Goal: Information Seeking & Learning: Understand process/instructions

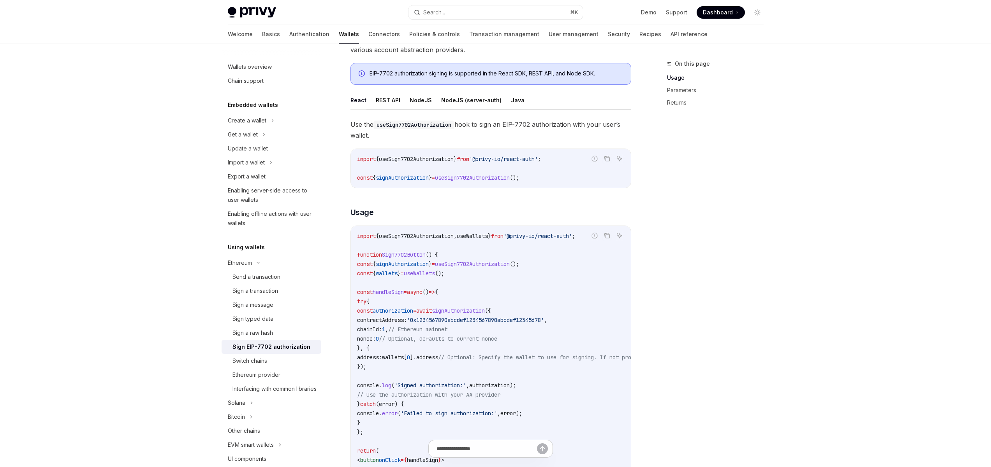
scroll to position [62, 0]
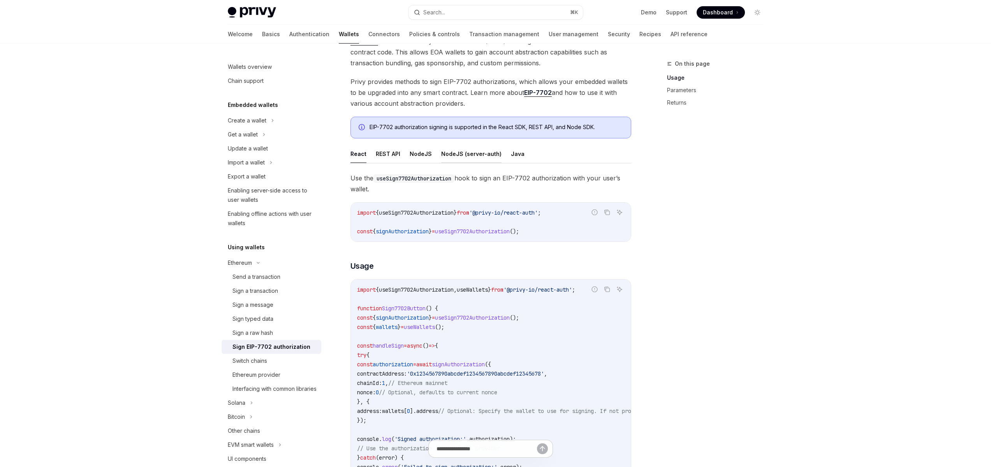
click at [457, 149] on button "NodeJS (server-auth)" at bounding box center [471, 154] width 60 height 18
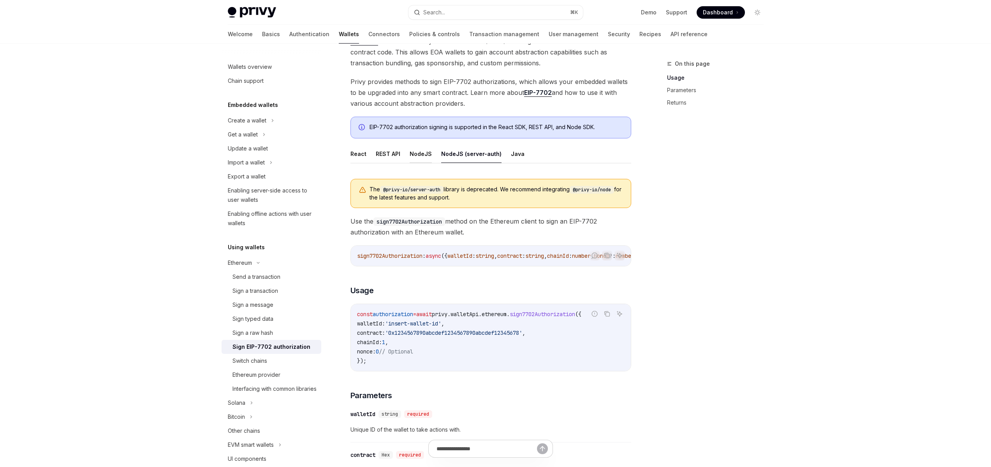
click at [419, 152] on button "NodeJS" at bounding box center [420, 154] width 22 height 18
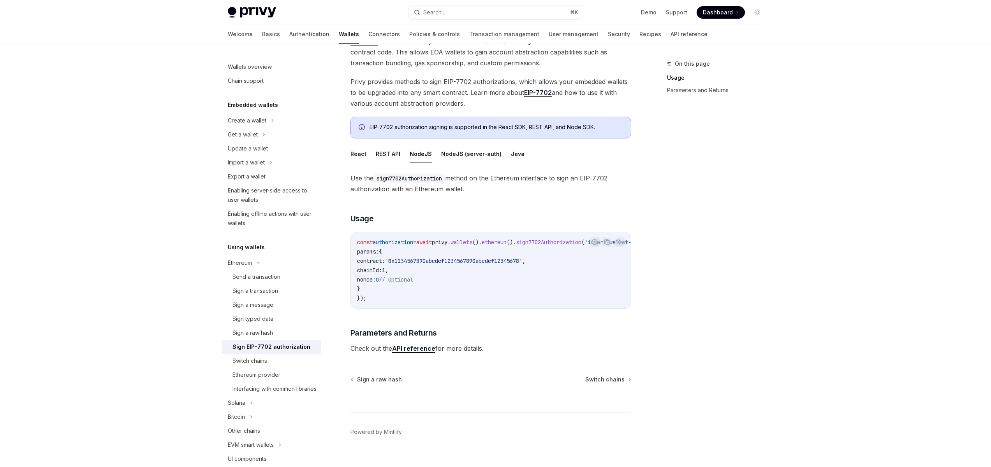
click at [385, 262] on span "contract:" at bounding box center [371, 261] width 28 height 7
click at [379, 277] on span "0" at bounding box center [377, 279] width 3 height 7
drag, startPoint x: 402, startPoint y: 288, endPoint x: 371, endPoint y: 237, distance: 59.5
click at [371, 238] on code "const authorization = await privy . wallets (). ethereum (). sign7702Authorizat…" at bounding box center [512, 270] width 311 height 65
click at [448, 286] on code "const authorization = await privy . wallets (). ethereum (). sign7702Authorizat…" at bounding box center [512, 270] width 311 height 65
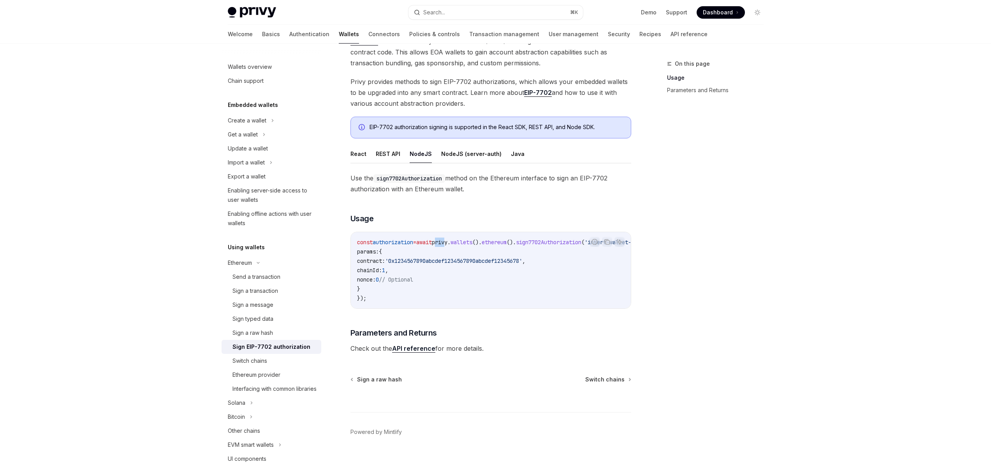
drag, startPoint x: 449, startPoint y: 243, endPoint x: 459, endPoint y: 243, distance: 9.3
click at [447, 243] on span "privy" at bounding box center [440, 242] width 16 height 7
click at [472, 244] on span "wallets" at bounding box center [461, 242] width 22 height 7
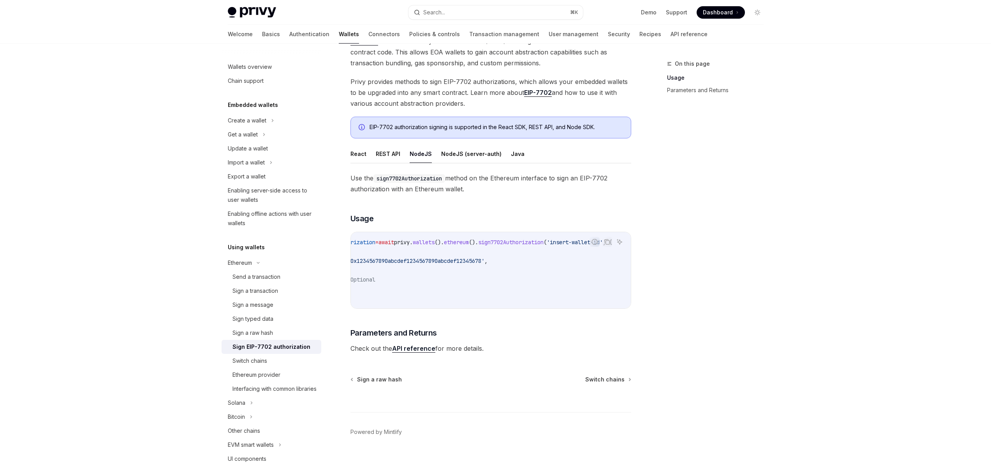
click at [504, 243] on span "sign7702Authorization" at bounding box center [510, 242] width 65 height 7
click at [497, 276] on code "const authorization = await privy . wallets (). ethereum (). sign7702Authorizat…" at bounding box center [474, 270] width 311 height 65
click at [470, 156] on button "NodeJS (server-auth)" at bounding box center [471, 154] width 60 height 18
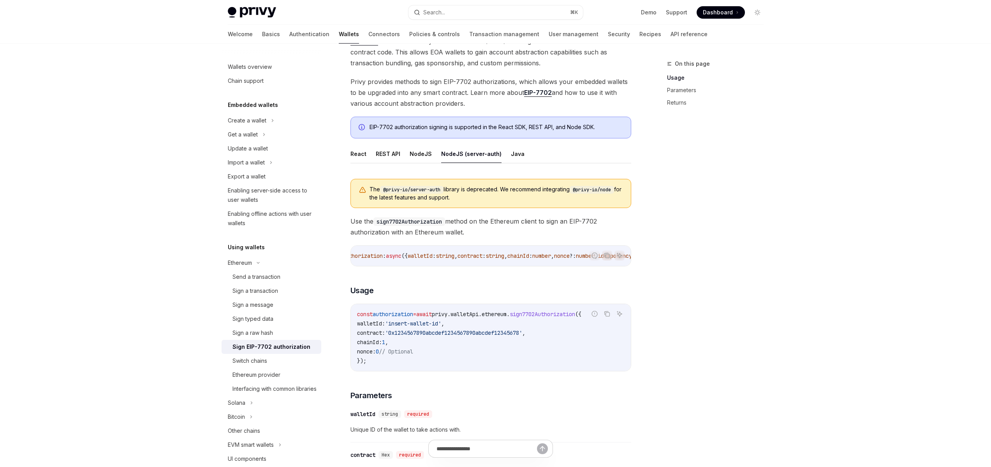
scroll to position [0, 77]
click at [393, 258] on span "walletId" at bounding box center [382, 256] width 25 height 7
click at [445, 256] on span "contract" at bounding box center [432, 256] width 25 height 7
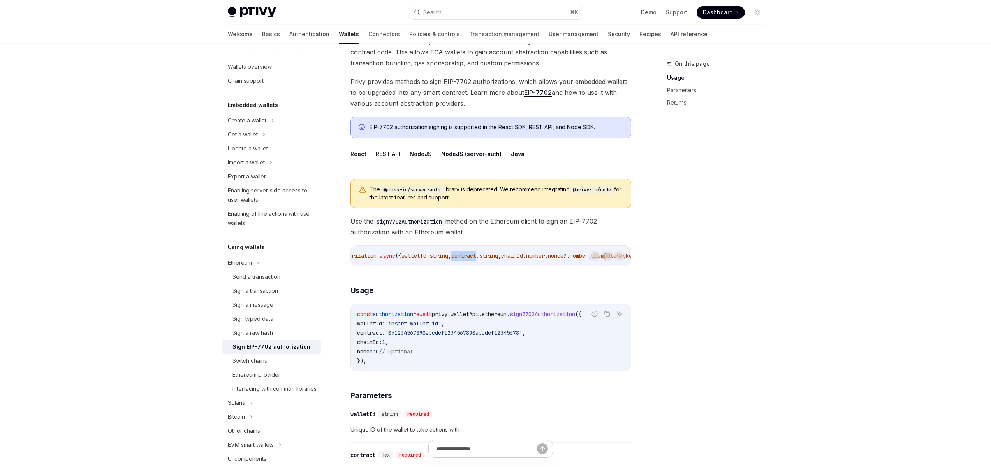
scroll to position [0, 0]
drag, startPoint x: 460, startPoint y: 329, endPoint x: 395, endPoint y: 328, distance: 64.6
click at [395, 327] on span "walletId: 'insert-wallet-id' ," at bounding box center [400, 323] width 87 height 7
click at [385, 327] on span "walletId:" at bounding box center [371, 323] width 28 height 7
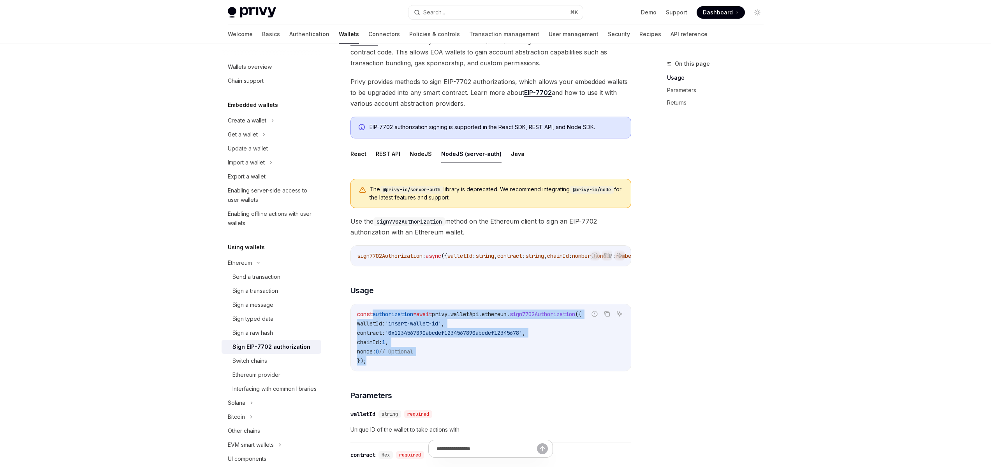
drag, startPoint x: 399, startPoint y: 348, endPoint x: 435, endPoint y: 346, distance: 36.2
click at [374, 318] on code "const authorization = await privy . walletApi . ethereum . sign7702Authorizatio…" at bounding box center [490, 338] width 267 height 56
click at [472, 351] on code "const authorization = await privy . walletApi . ethereum . sign7702Authorizatio…" at bounding box center [490, 338] width 267 height 56
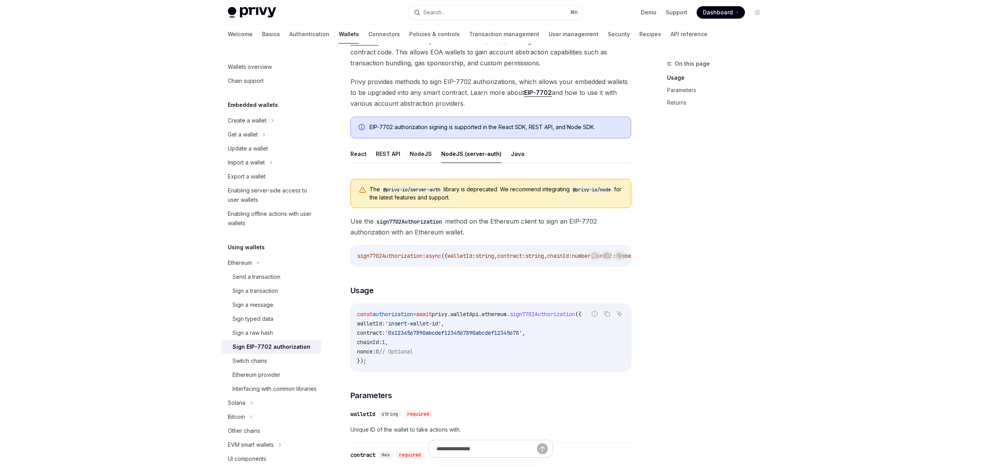
click at [447, 316] on span "privy" at bounding box center [440, 314] width 16 height 7
drag, startPoint x: 459, startPoint y: 316, endPoint x: 467, endPoint y: 318, distance: 9.2
click at [447, 316] on span "privy" at bounding box center [440, 314] width 16 height 7
click at [478, 318] on span "walletApi" at bounding box center [464, 314] width 28 height 7
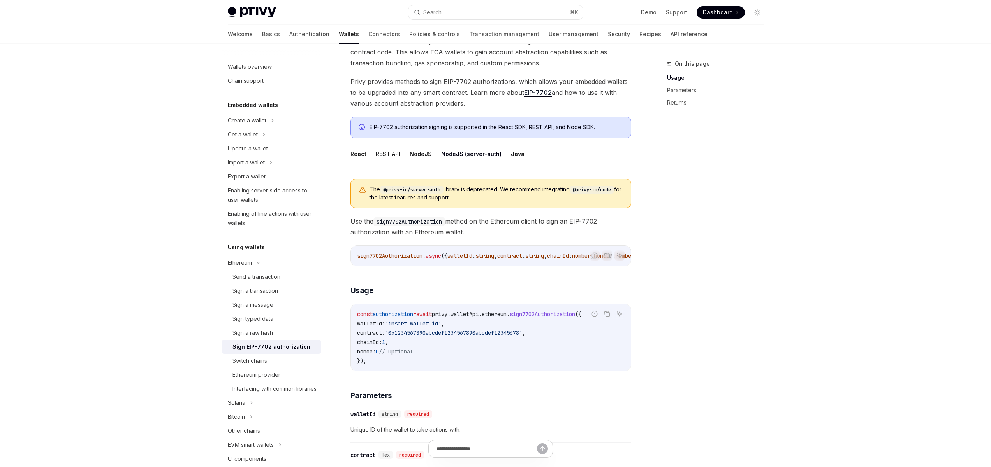
click at [506, 316] on span "ethereum" at bounding box center [494, 314] width 25 height 7
click at [564, 315] on span "sign7702Authorization" at bounding box center [542, 314] width 65 height 7
click at [465, 346] on code "const authorization = await privy . walletApi . ethereum . sign7702Authorizatio…" at bounding box center [490, 338] width 267 height 56
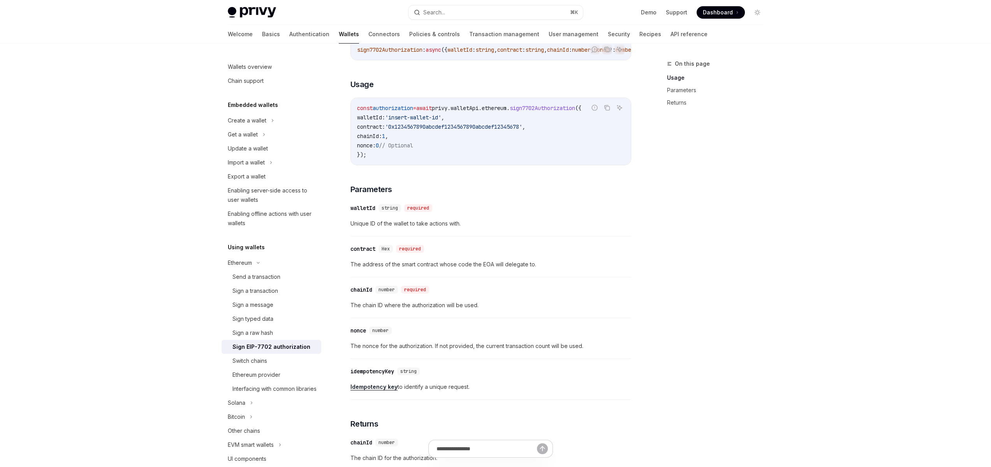
scroll to position [286, 0]
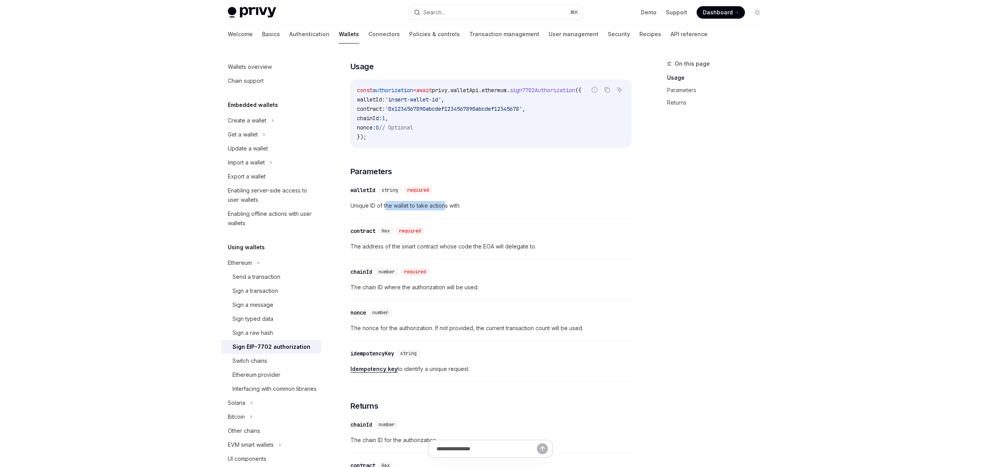
drag, startPoint x: 445, startPoint y: 210, endPoint x: 380, endPoint y: 211, distance: 64.2
click at [384, 211] on span "Unique ID of the wallet to take actions with." at bounding box center [490, 205] width 281 height 9
click at [380, 211] on span "Unique ID of the wallet to take actions with." at bounding box center [490, 205] width 281 height 9
drag, startPoint x: 411, startPoint y: 211, endPoint x: 380, endPoint y: 210, distance: 31.2
click at [382, 210] on span "Unique ID of the wallet to take actions with." at bounding box center [490, 205] width 281 height 9
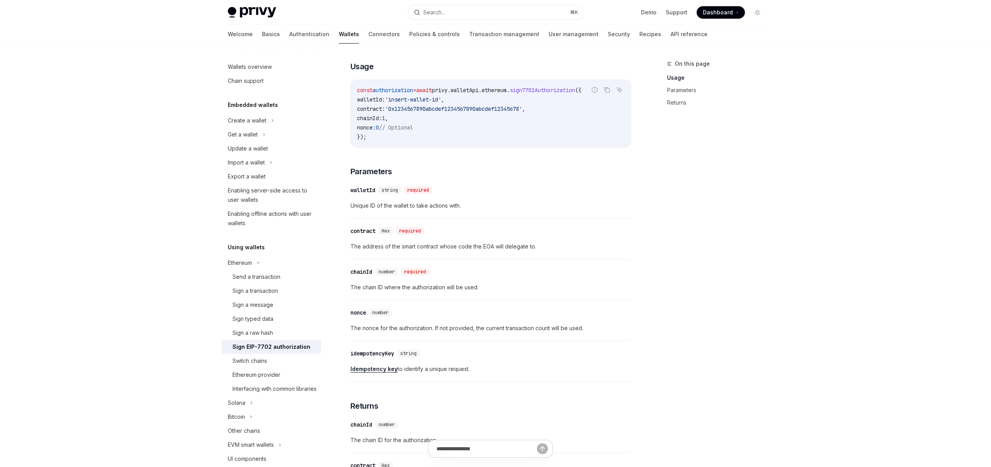
click at [375, 210] on span "Unique ID of the wallet to take actions with." at bounding box center [490, 205] width 281 height 9
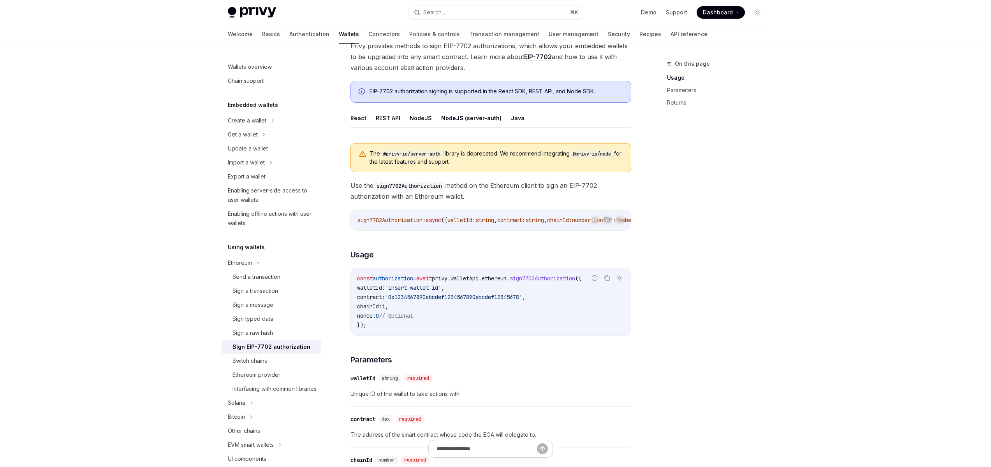
scroll to position [0, 0]
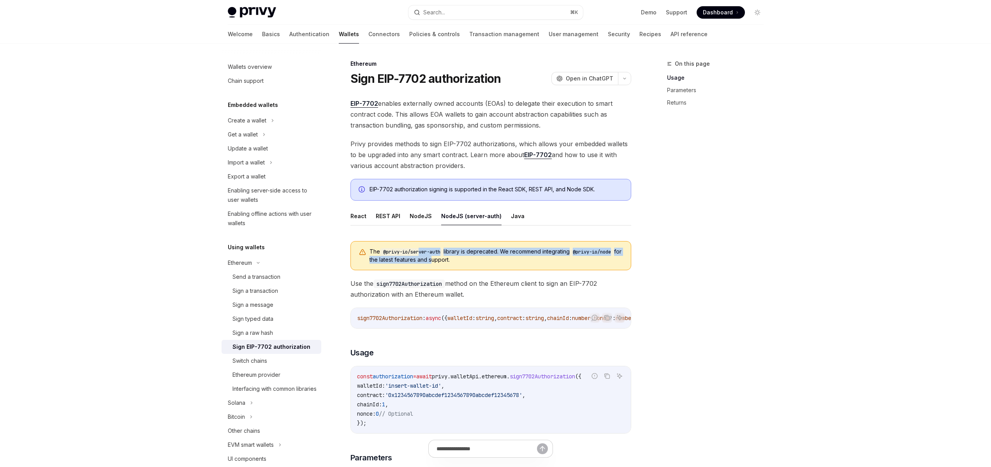
drag, startPoint x: 436, startPoint y: 260, endPoint x: 441, endPoint y: 262, distance: 5.1
click at [420, 248] on div "The @privy-io/server-auth library is deprecated. We recommend integrating @priv…" at bounding box center [490, 255] width 281 height 29
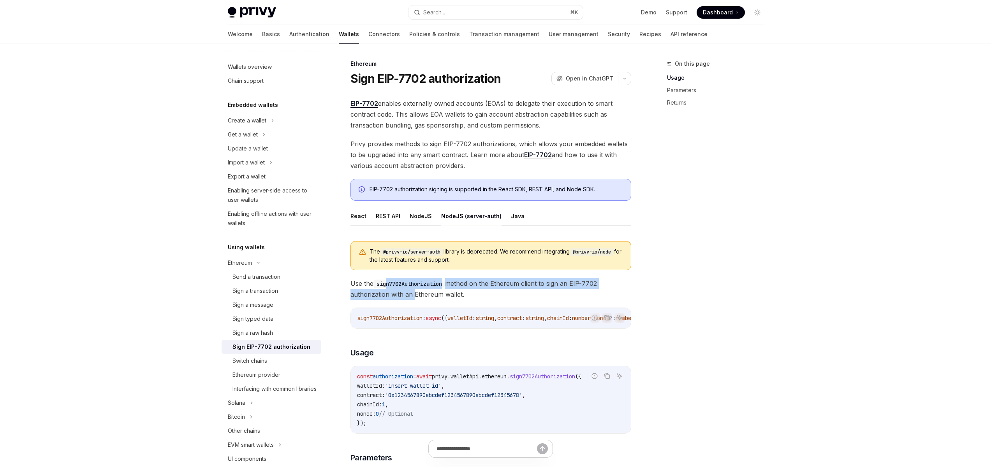
drag, startPoint x: 408, startPoint y: 292, endPoint x: 465, endPoint y: 289, distance: 57.3
click at [387, 279] on span "Use the sign7702Authorization method on the Ethereum client to sign an EIP-7702…" at bounding box center [490, 289] width 281 height 22
click at [467, 290] on span "Use the sign7702Authorization method on the Ethereum client to sign an EIP-7702…" at bounding box center [490, 289] width 281 height 22
click at [385, 217] on button "REST API" at bounding box center [388, 216] width 25 height 18
type textarea "*"
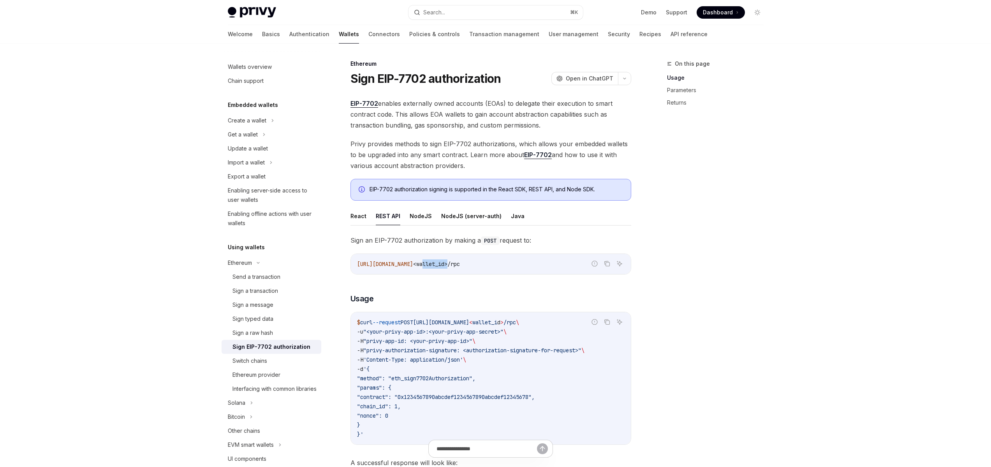
drag, startPoint x: 497, startPoint y: 265, endPoint x: 425, endPoint y: 264, distance: 72.0
click at [440, 264] on span "[URL][DOMAIN_NAME] <wallet_id>/rpc" at bounding box center [408, 264] width 103 height 7
click at [404, 264] on span "[URL][DOMAIN_NAME]" at bounding box center [385, 264] width 56 height 7
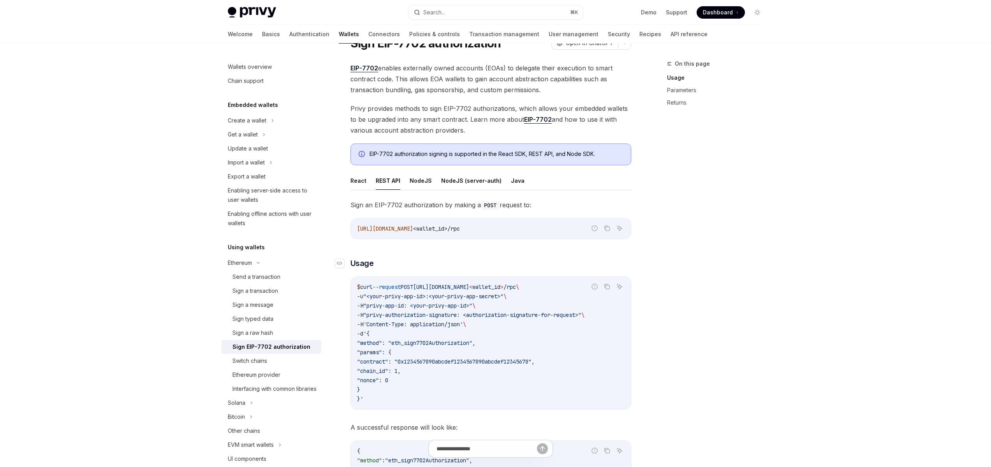
scroll to position [47, 0]
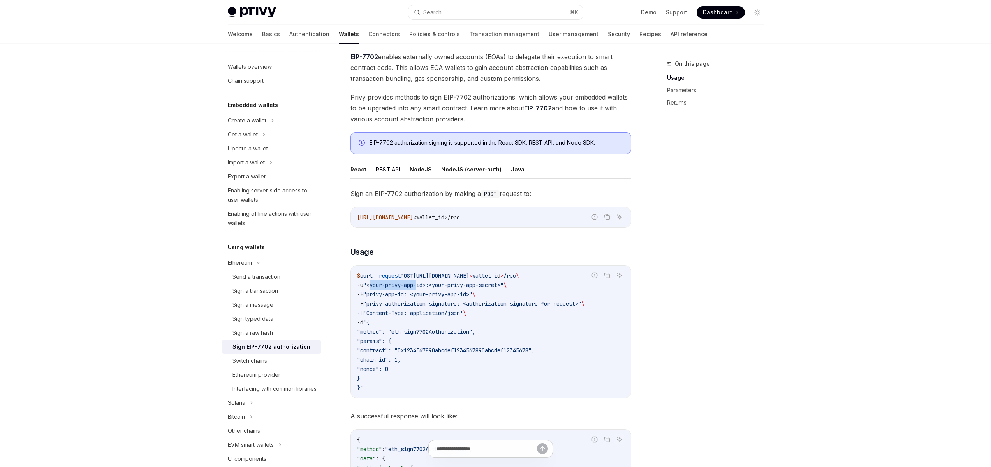
drag, startPoint x: 374, startPoint y: 286, endPoint x: 422, endPoint y: 283, distance: 48.0
click at [422, 283] on span ""<your-privy-app-id>:<your-privy-app-secret>"" at bounding box center [433, 285] width 140 height 7
drag, startPoint x: 433, startPoint y: 286, endPoint x: 515, endPoint y: 285, distance: 82.1
click at [506, 285] on span "-u "<your-privy-app-id>:<your-privy-app-secret>" \" at bounding box center [431, 285] width 149 height 7
click at [536, 286] on code "$ curl --request POST [URL][DOMAIN_NAME] < wallet_i d > /rpc \ -u "<your-privy-…" at bounding box center [490, 331] width 267 height 121
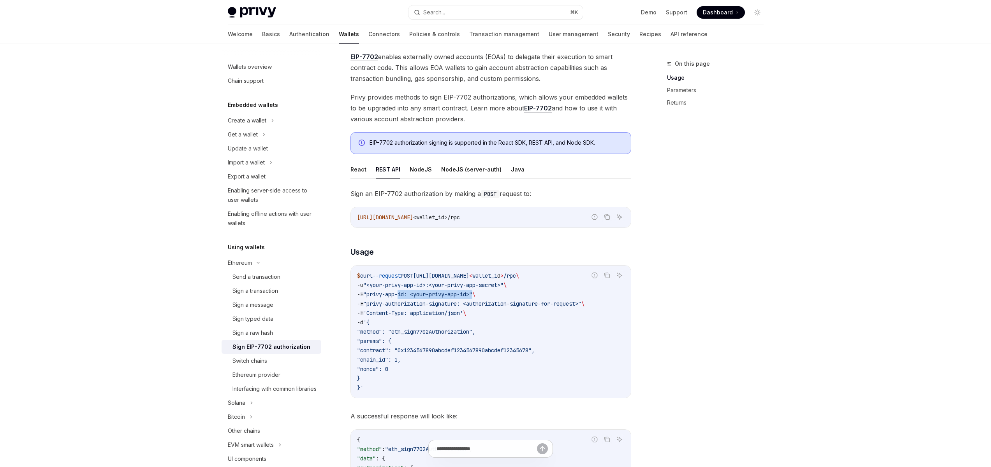
drag, startPoint x: 482, startPoint y: 294, endPoint x: 393, endPoint y: 295, distance: 88.8
click at [403, 295] on span "-H "privy-app-id: <your-privy-app-id>" \" at bounding box center [416, 294] width 118 height 7
click at [384, 295] on span ""privy-app-id: <your-privy-app-id>"" at bounding box center [417, 294] width 109 height 7
drag, startPoint x: 408, startPoint y: 295, endPoint x: 389, endPoint y: 295, distance: 19.5
click at [364, 295] on span "-H "privy-app-id: <your-privy-app-id>" \" at bounding box center [416, 294] width 118 height 7
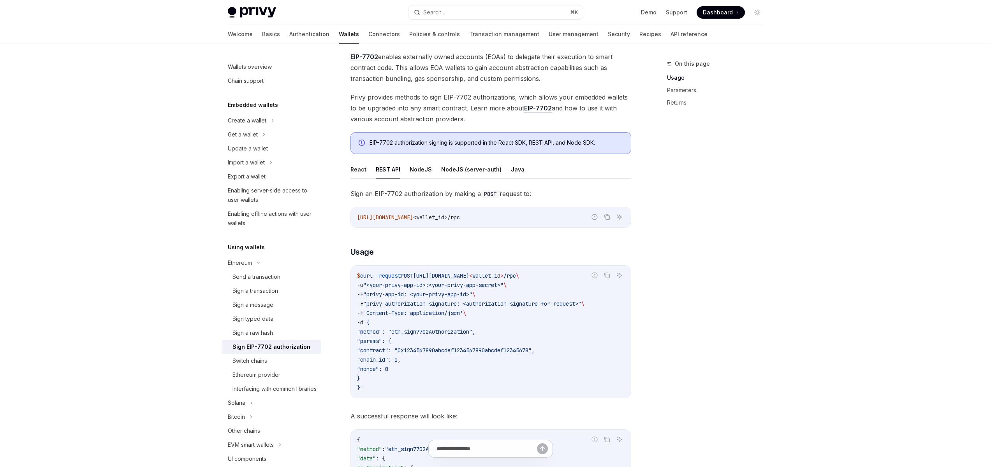
click at [447, 297] on span ""privy-app-id: <your-privy-app-id>"" at bounding box center [417, 294] width 109 height 7
drag, startPoint x: 369, startPoint y: 304, endPoint x: 464, endPoint y: 304, distance: 95.4
click at [464, 304] on span ""privy-authorization-signature: <authorization-signature-for-request>"" at bounding box center [472, 304] width 218 height 7
drag, startPoint x: 472, startPoint y: 304, endPoint x: 592, endPoint y: 304, distance: 120.3
click at [581, 304] on span ""privy-authorization-signature: <authorization-signature-for-request>"" at bounding box center [472, 304] width 218 height 7
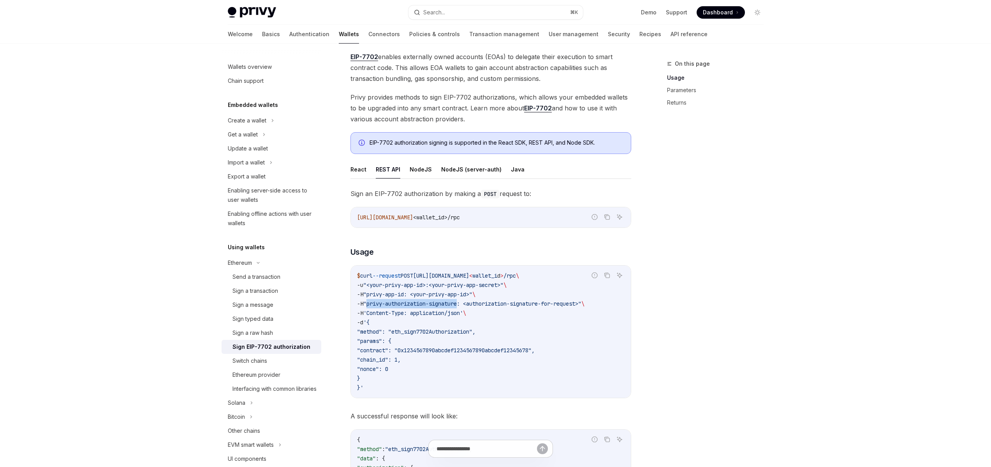
drag, startPoint x: 464, startPoint y: 303, endPoint x: 369, endPoint y: 302, distance: 95.4
click at [369, 302] on span ""privy-authorization-signature: <authorization-signature-for-request>"" at bounding box center [472, 304] width 218 height 7
drag, startPoint x: 413, startPoint y: 331, endPoint x: 476, endPoint y: 330, distance: 63.1
click at [475, 330] on span ""method": "eth_sign7702Authorization"," at bounding box center [416, 332] width 118 height 7
click at [494, 333] on code "$ curl --request POST [URL][DOMAIN_NAME] < wallet_i d > /rpc \ -u "<your-privy-…" at bounding box center [490, 331] width 267 height 121
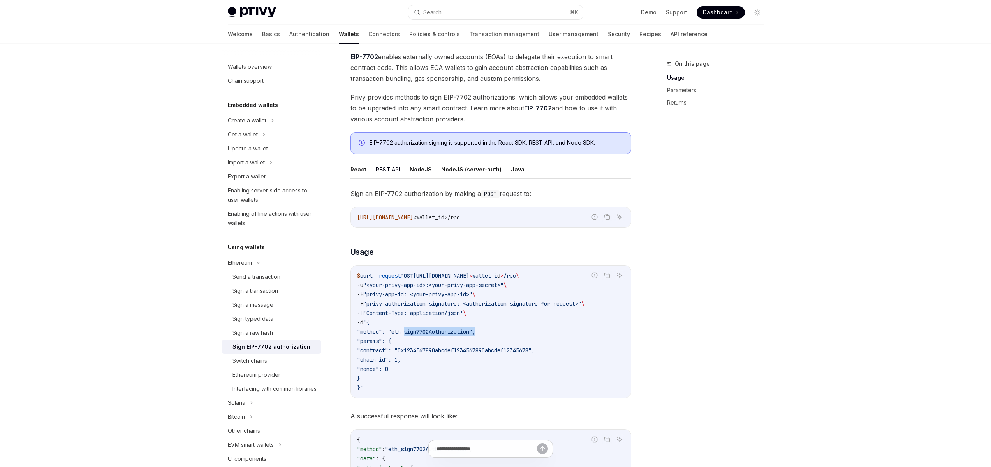
drag, startPoint x: 472, startPoint y: 332, endPoint x: 405, endPoint y: 331, distance: 67.0
click at [405, 331] on span ""method": "eth_sign7702Authorization"," at bounding box center [416, 332] width 118 height 7
click at [389, 332] on span ""method": "eth_sign7702Authorization"," at bounding box center [416, 332] width 118 height 7
drag, startPoint x: 409, startPoint y: 332, endPoint x: 477, endPoint y: 332, distance: 68.5
click at [475, 332] on span ""method": "eth_sign7702Authorization"," at bounding box center [416, 332] width 118 height 7
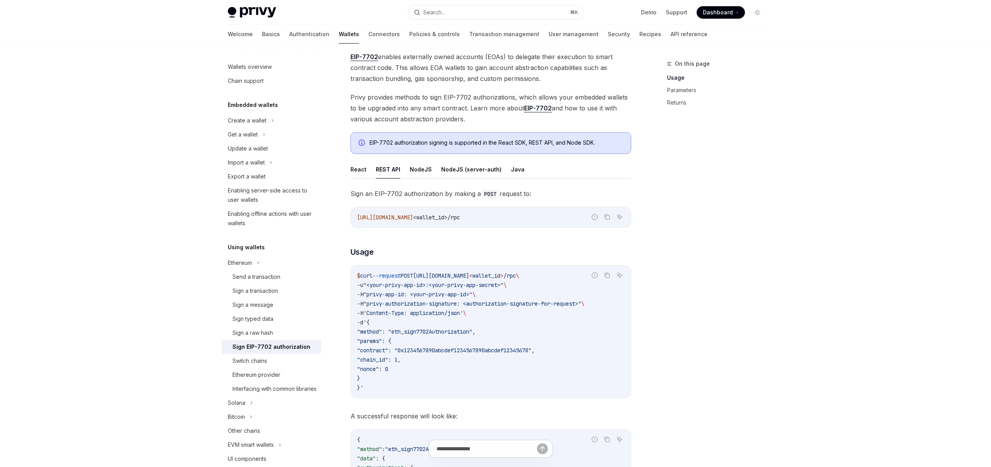
click at [475, 330] on span ""method": "eth_sign7702Authorization"," at bounding box center [416, 332] width 118 height 7
drag, startPoint x: 471, startPoint y: 303, endPoint x: 592, endPoint y: 302, distance: 120.3
click at [581, 302] on span ""privy-authorization-signature: <authorization-signature-for-request>"" at bounding box center [472, 304] width 218 height 7
drag, startPoint x: 485, startPoint y: 332, endPoint x: 419, endPoint y: 331, distance: 66.2
click at [427, 331] on span ""method": "eth_sign7702Authorization"," at bounding box center [416, 332] width 118 height 7
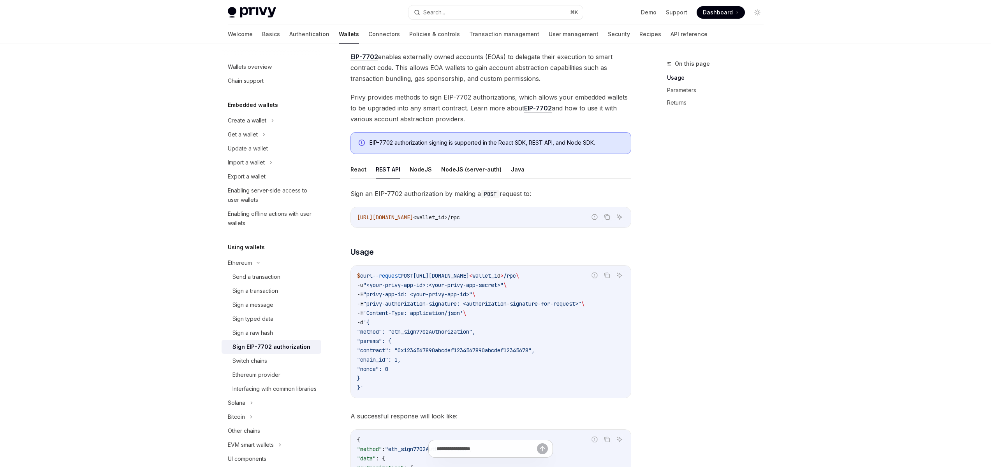
click at [412, 332] on span ""method": "eth_sign7702Authorization"," at bounding box center [416, 332] width 118 height 7
drag, startPoint x: 494, startPoint y: 331, endPoint x: 397, endPoint y: 334, distance: 96.2
click at [407, 333] on span ""method": "eth_sign7702Authorization"," at bounding box center [416, 332] width 118 height 7
click at [397, 334] on span ""method": "eth_sign7702Authorization"," at bounding box center [416, 332] width 118 height 7
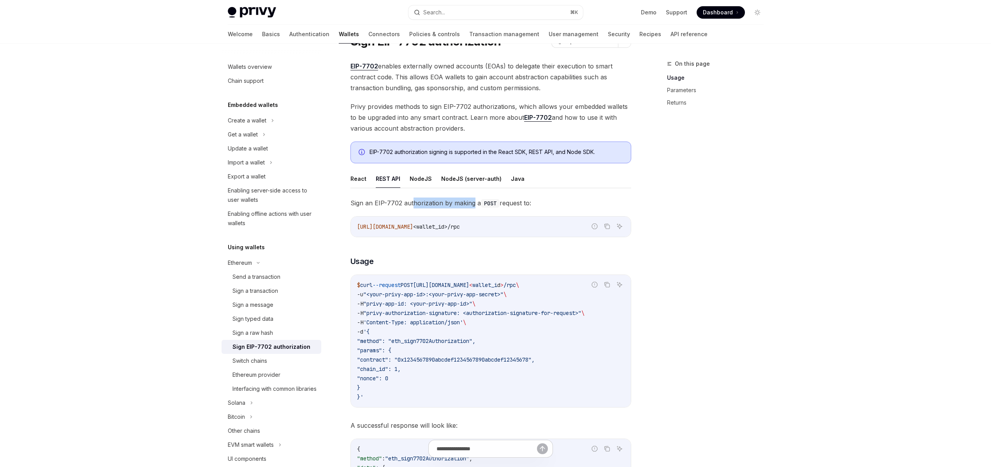
drag, startPoint x: 425, startPoint y: 204, endPoint x: 396, endPoint y: 203, distance: 28.4
click at [401, 203] on span "Sign an EIP-7702 authorization by making a POST request to:" at bounding box center [490, 203] width 281 height 11
click at [390, 203] on span "Sign an EIP-7702 authorization by making a POST request to:" at bounding box center [490, 203] width 281 height 11
drag, startPoint x: 451, startPoint y: 205, endPoint x: 377, endPoint y: 205, distance: 74.0
click at [378, 204] on span "Sign an EIP-7702 authorization by making a POST request to:" at bounding box center [490, 203] width 281 height 11
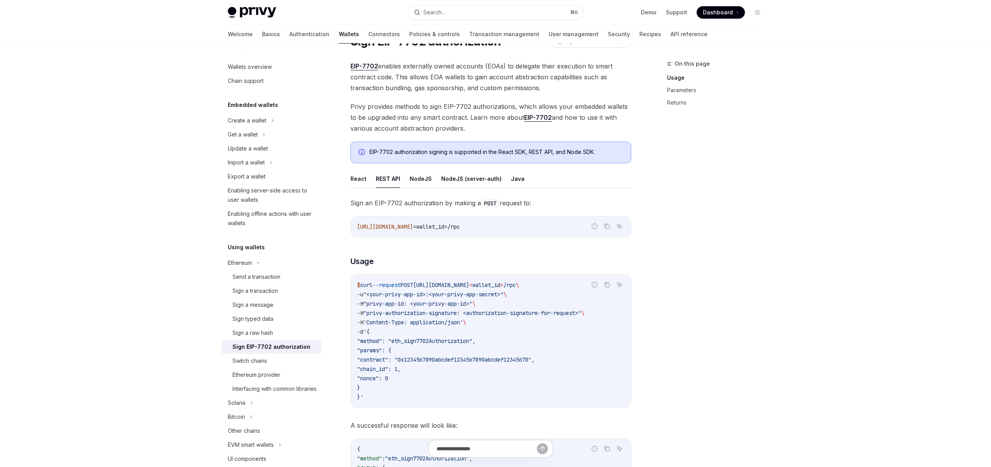
click at [377, 205] on span "Sign an EIP-7702 authorization by making a POST request to:" at bounding box center [490, 203] width 281 height 11
drag, startPoint x: 450, startPoint y: 203, endPoint x: 374, endPoint y: 205, distance: 76.3
click at [375, 205] on span "Sign an EIP-7702 authorization by making a POST request to:" at bounding box center [490, 203] width 281 height 11
click at [374, 205] on span "Sign an EIP-7702 authorization by making a POST request to:" at bounding box center [490, 203] width 281 height 11
drag, startPoint x: 499, startPoint y: 228, endPoint x: 456, endPoint y: 228, distance: 43.2
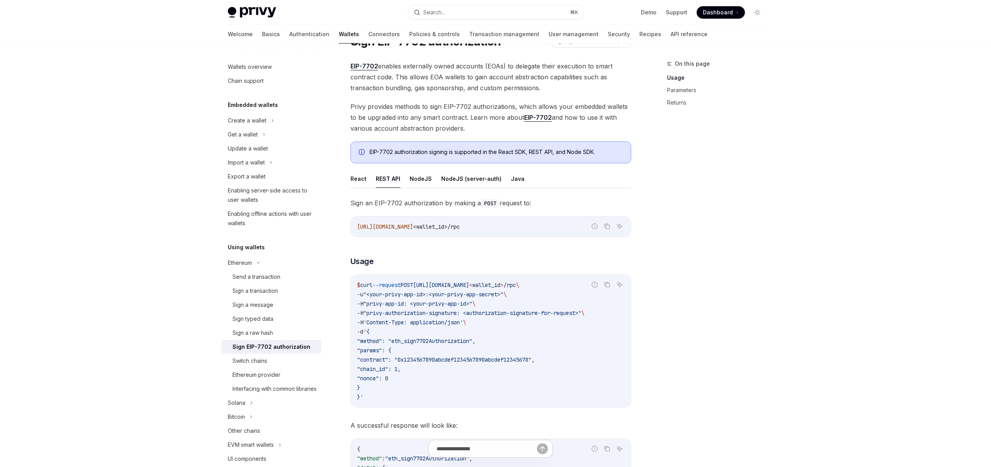
click at [456, 228] on span "[URL][DOMAIN_NAME] <wallet_id>/rpc" at bounding box center [408, 226] width 103 height 7
click at [435, 231] on code "[URL][DOMAIN_NAME] <wallet_id>/rpc" at bounding box center [490, 226] width 267 height 9
drag, startPoint x: 497, startPoint y: 224, endPoint x: 462, endPoint y: 227, distance: 34.3
click at [460, 227] on span "<wallet_id>/rpc" at bounding box center [436, 226] width 47 height 7
click at [413, 229] on span "[URL][DOMAIN_NAME]" at bounding box center [385, 226] width 56 height 7
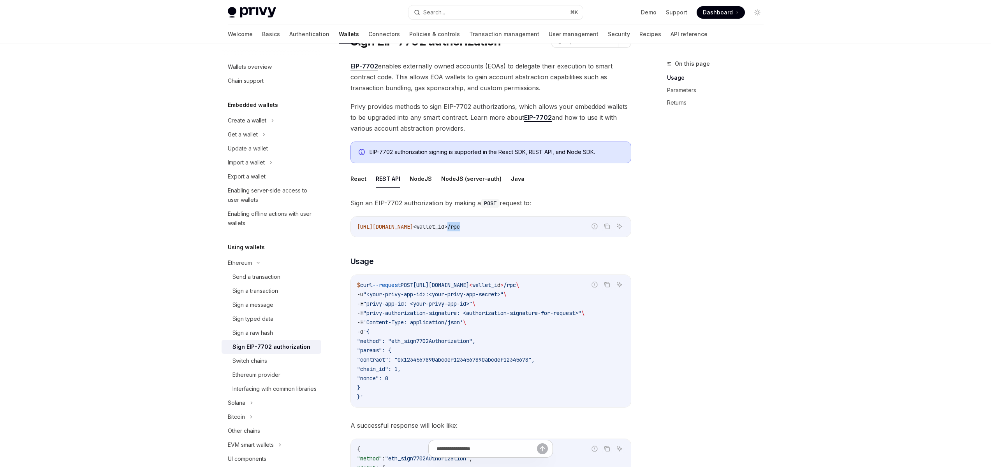
drag, startPoint x: 518, startPoint y: 227, endPoint x: 464, endPoint y: 229, distance: 54.1
click at [496, 229] on code "[URL][DOMAIN_NAME] <wallet_id>/rpc" at bounding box center [490, 226] width 267 height 9
drag, startPoint x: 461, startPoint y: 228, endPoint x: 346, endPoint y: 227, distance: 115.6
copy span "[URL][DOMAIN_NAME]"
